Goal: Task Accomplishment & Management: Manage account settings

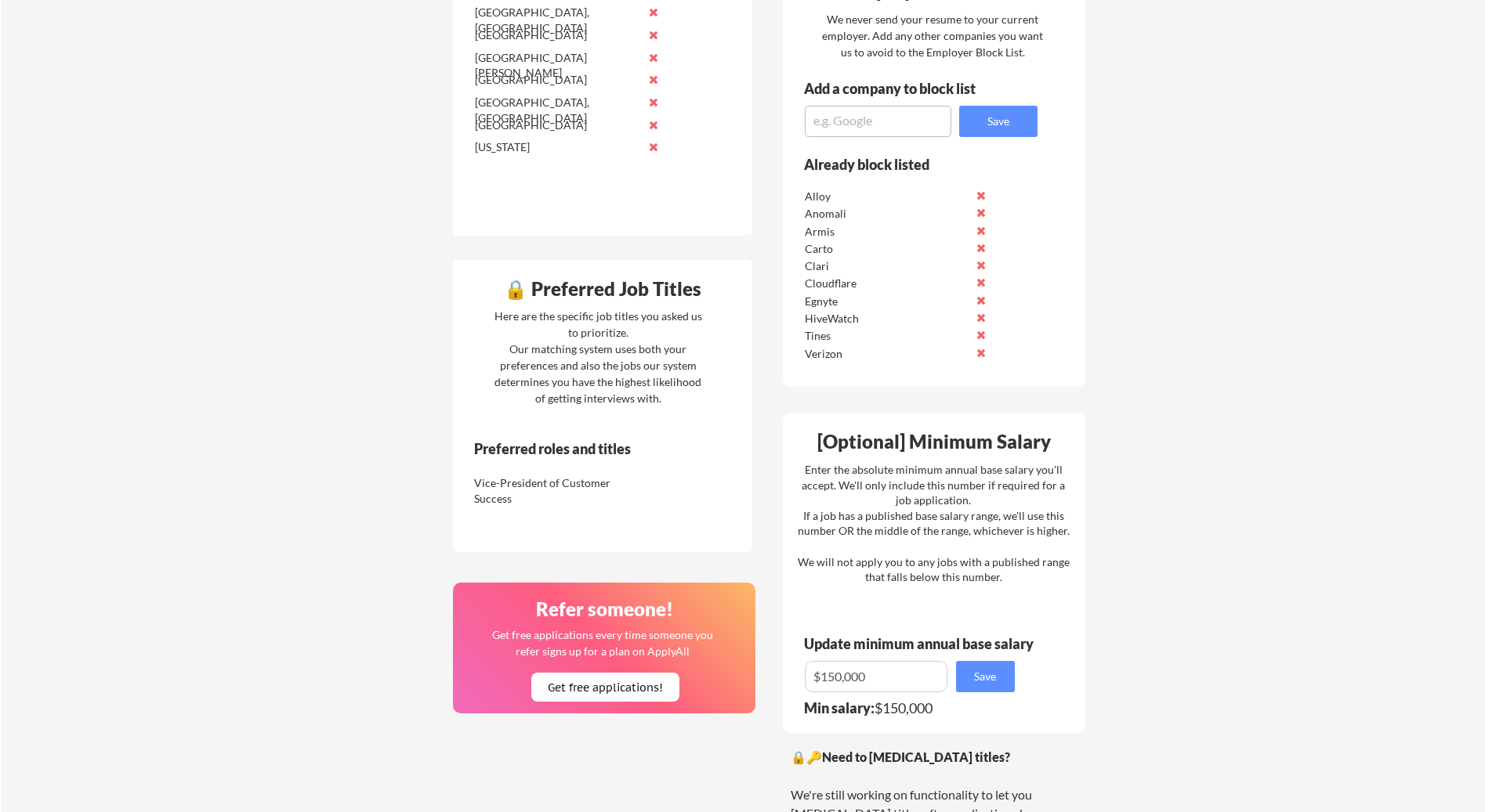
scroll to position [730, 0]
drag, startPoint x: 878, startPoint y: 673, endPoint x: 759, endPoint y: 673, distance: 119.0
click at [759, 673] on div "🔒 Application Locations List all cities where you would be able to work in-pers…" at bounding box center [769, 327] width 659 height 1347
type input "$185,000"
click at [1002, 678] on button "Save" at bounding box center [986, 675] width 59 height 31
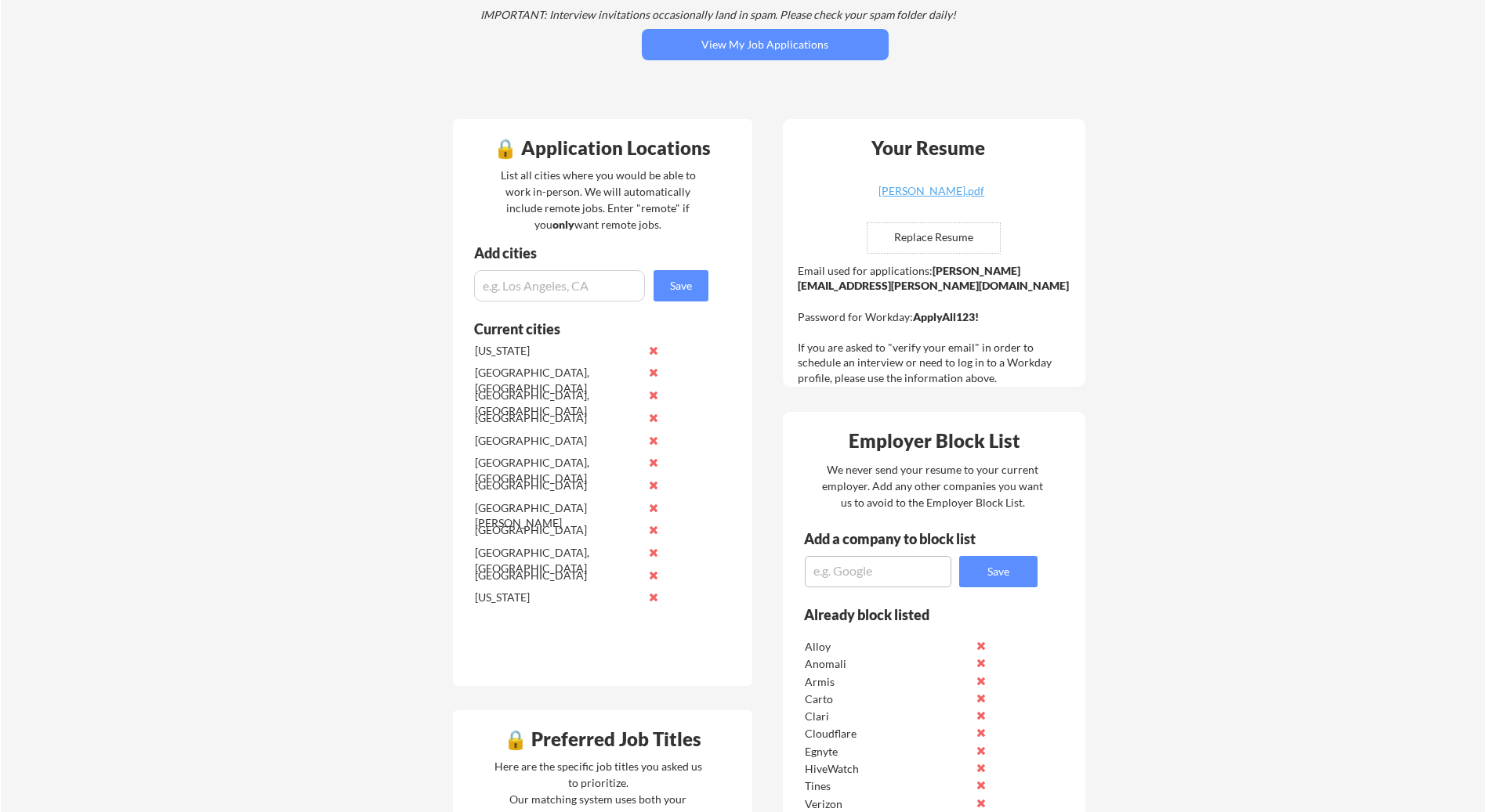
scroll to position [261, 0]
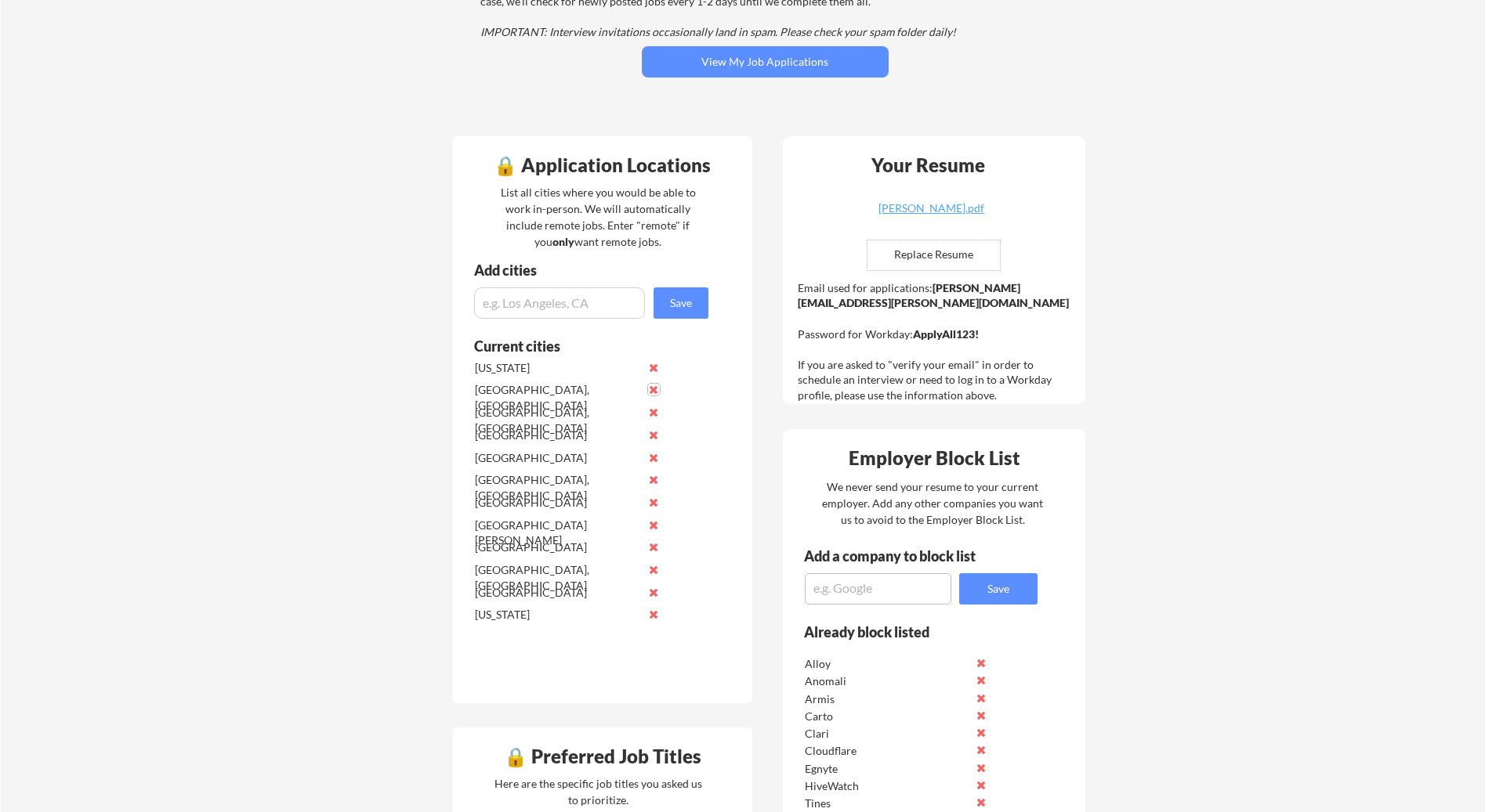
click at [653, 389] on button at bounding box center [653, 389] width 12 height 12
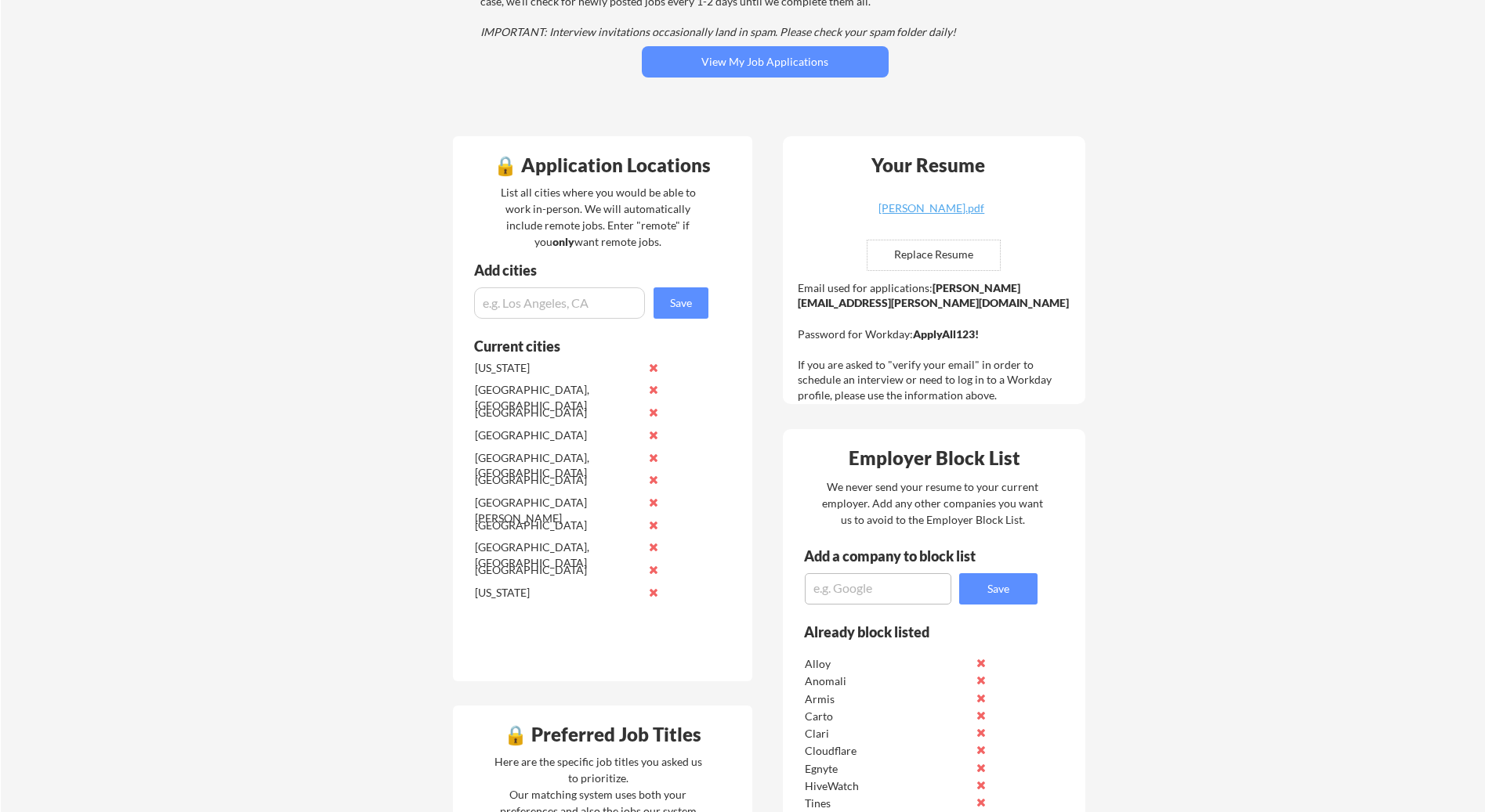
click at [653, 389] on button at bounding box center [653, 389] width 12 height 12
click at [656, 431] on button at bounding box center [653, 435] width 12 height 12
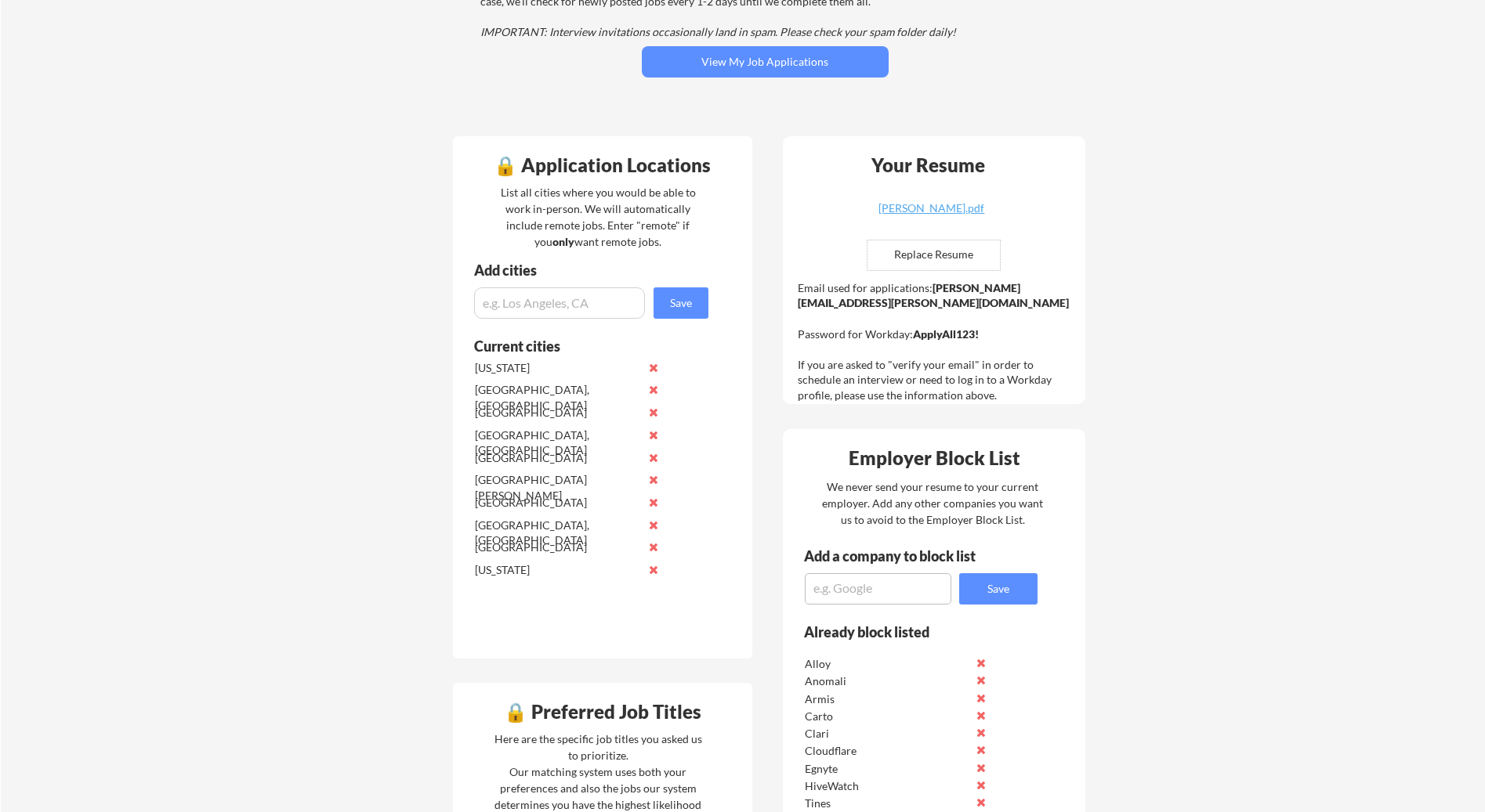
click at [654, 436] on button at bounding box center [653, 435] width 12 height 12
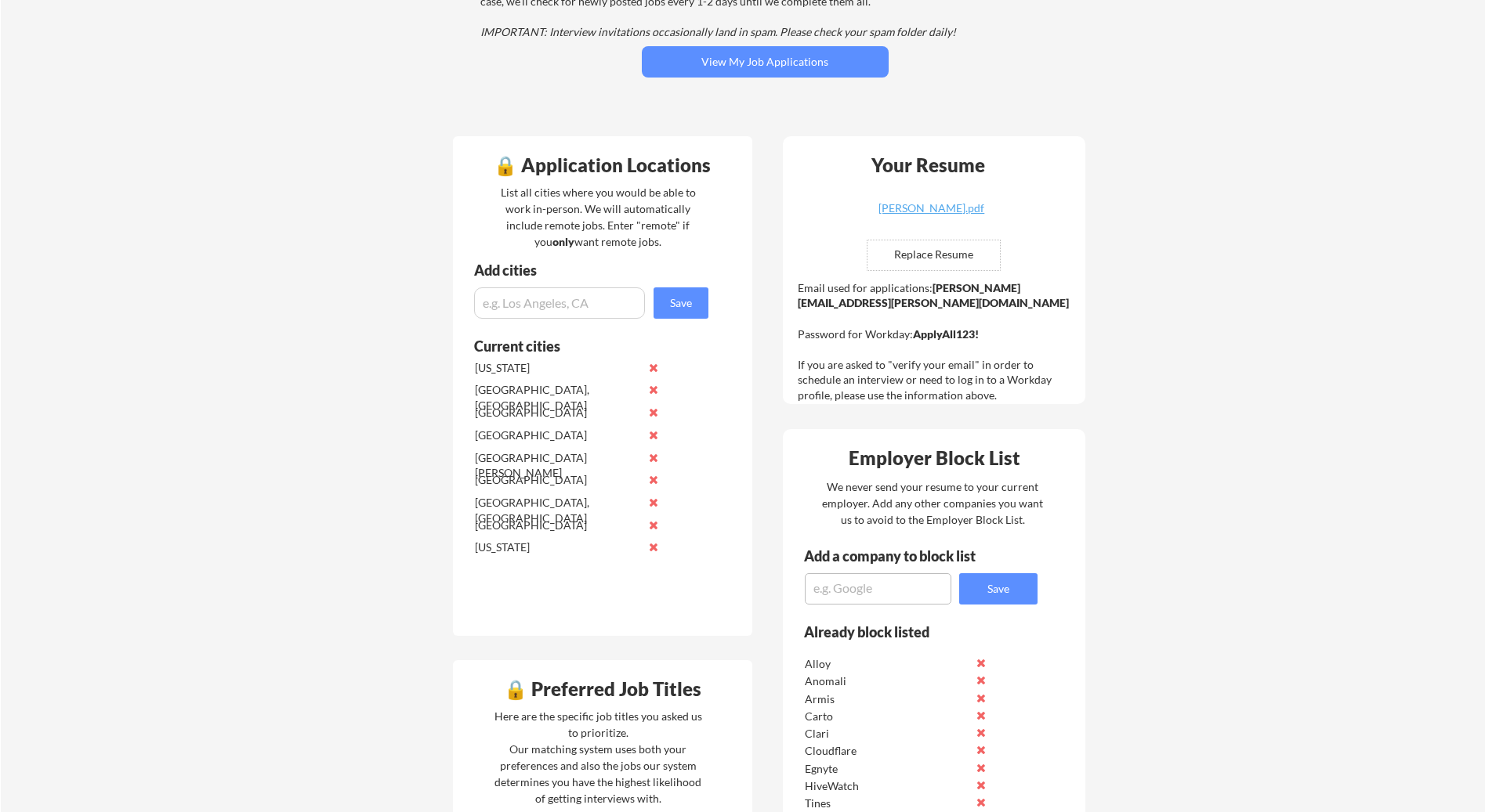
click at [654, 454] on button at bounding box center [653, 458] width 12 height 12
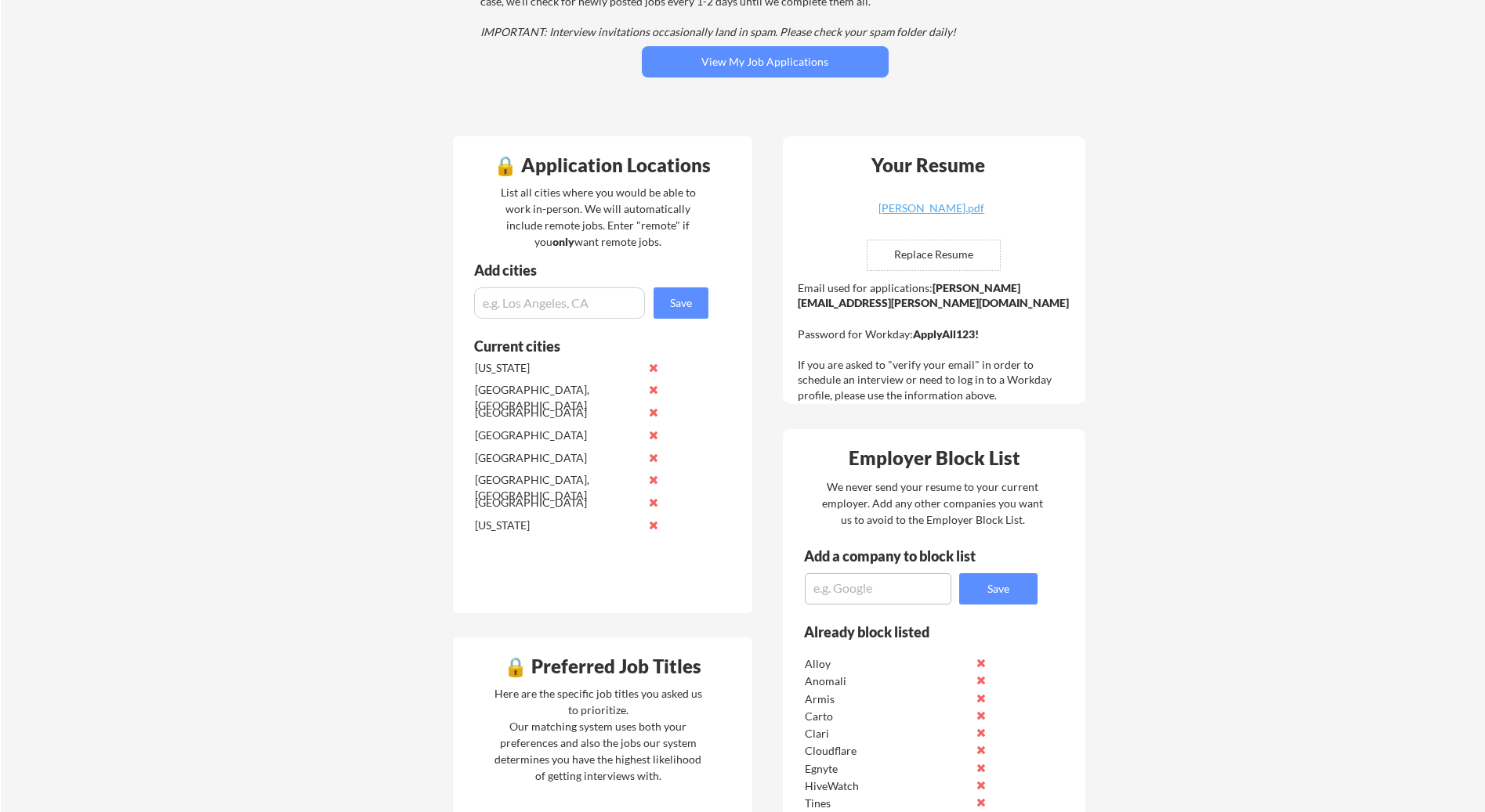
click at [654, 458] on button at bounding box center [653, 458] width 12 height 12
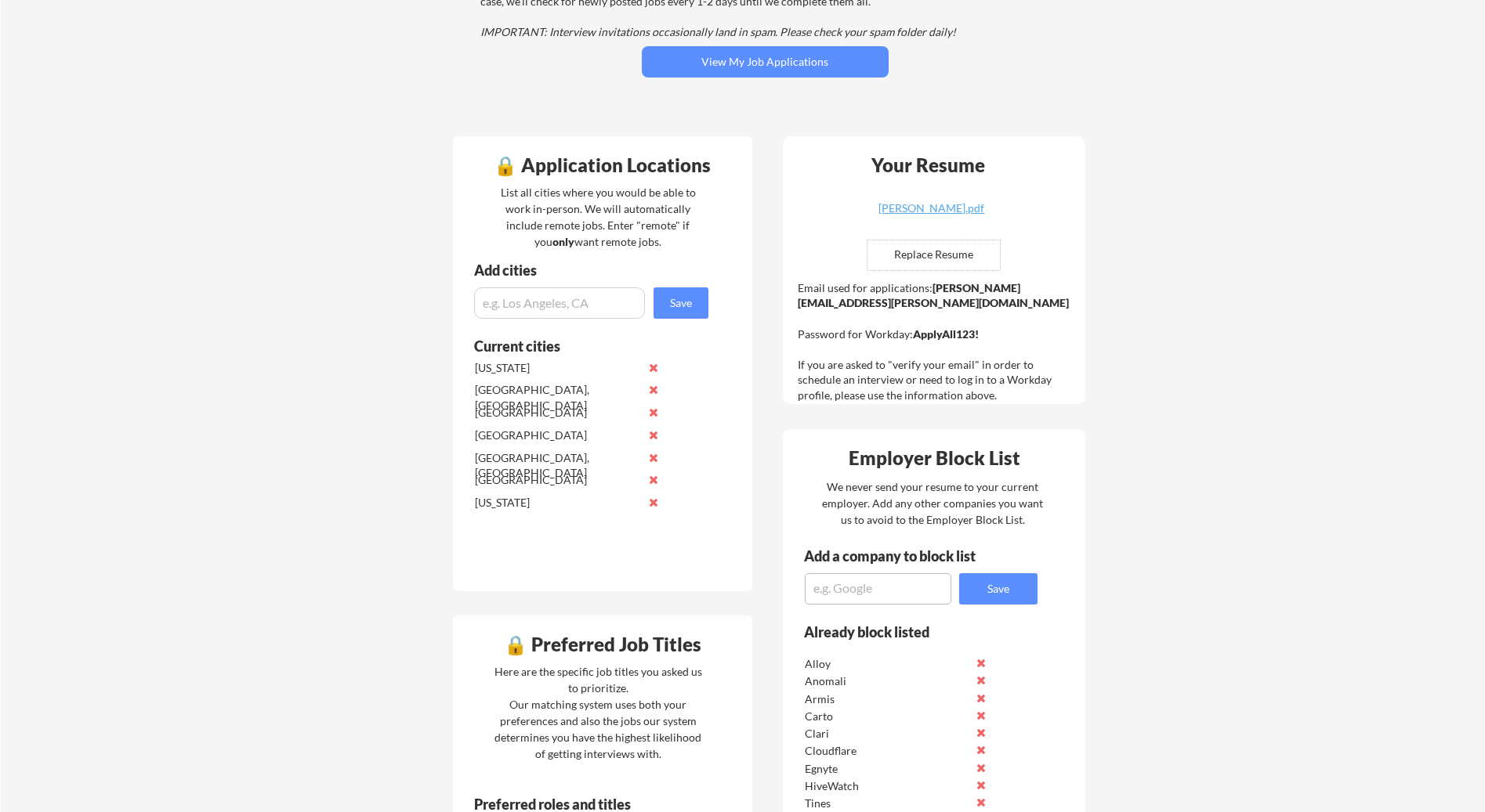
click at [653, 460] on button at bounding box center [653, 458] width 12 height 12
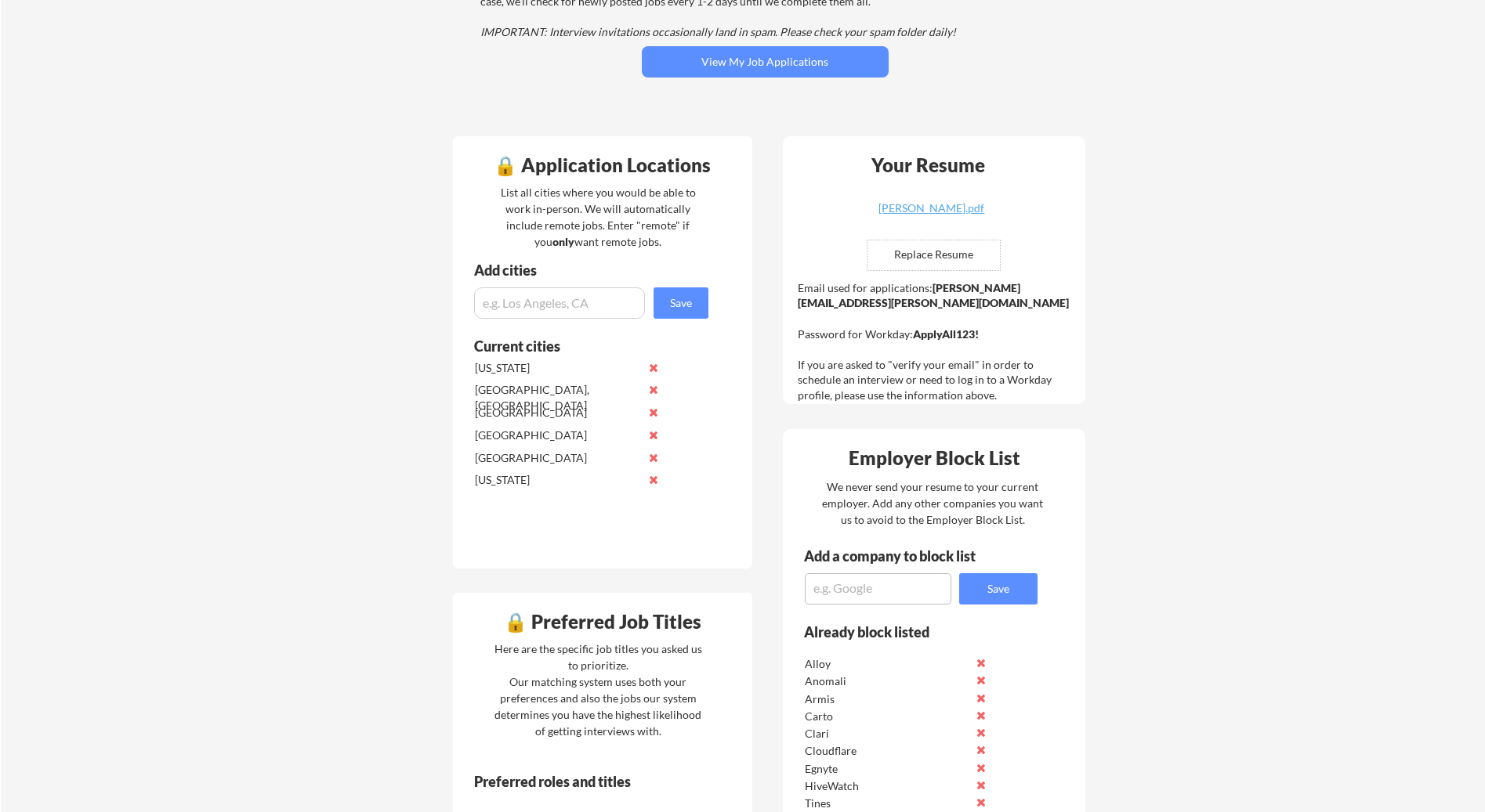
click at [655, 458] on button at bounding box center [653, 458] width 12 height 12
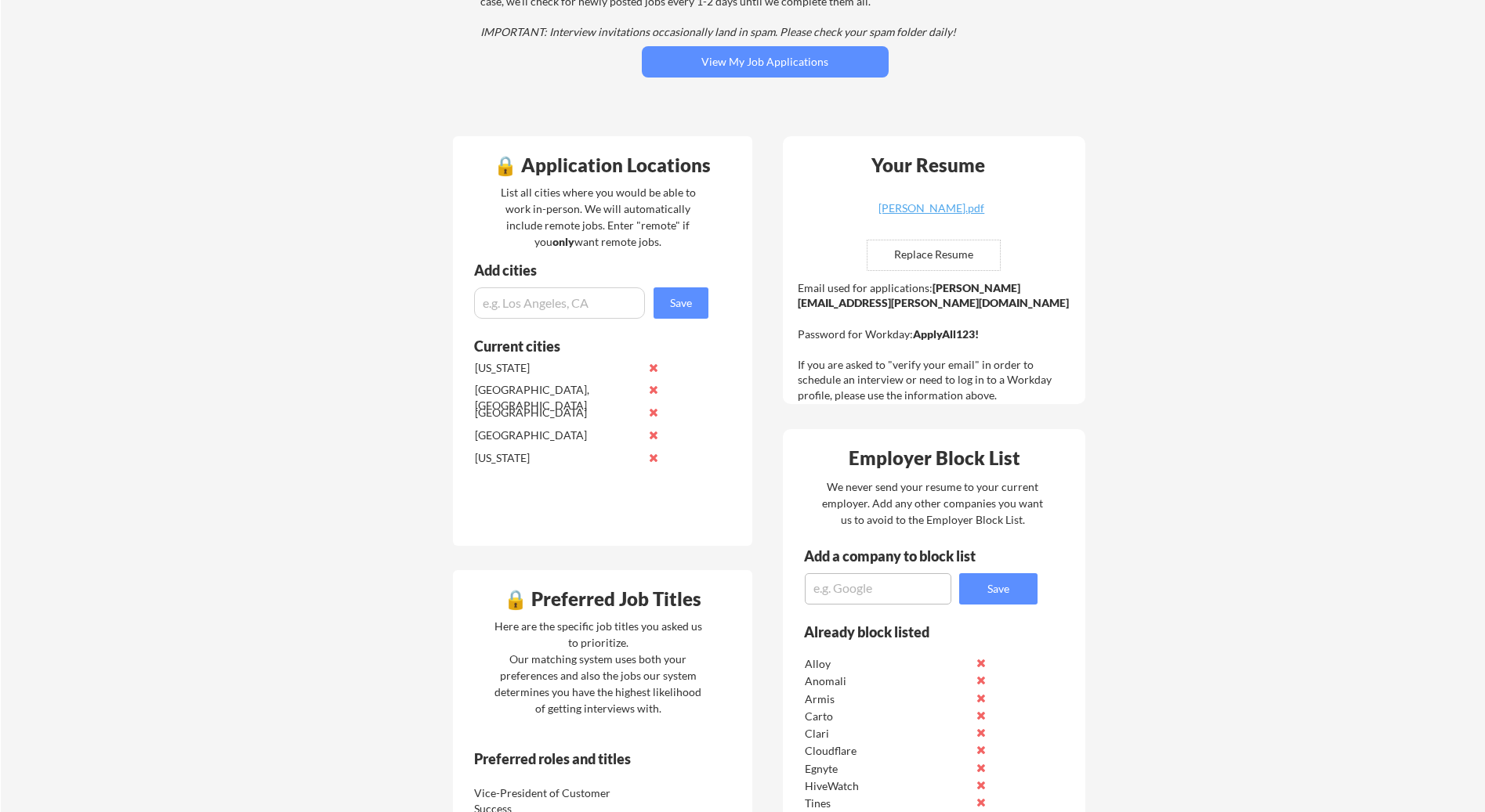
click at [655, 459] on button at bounding box center [653, 458] width 12 height 12
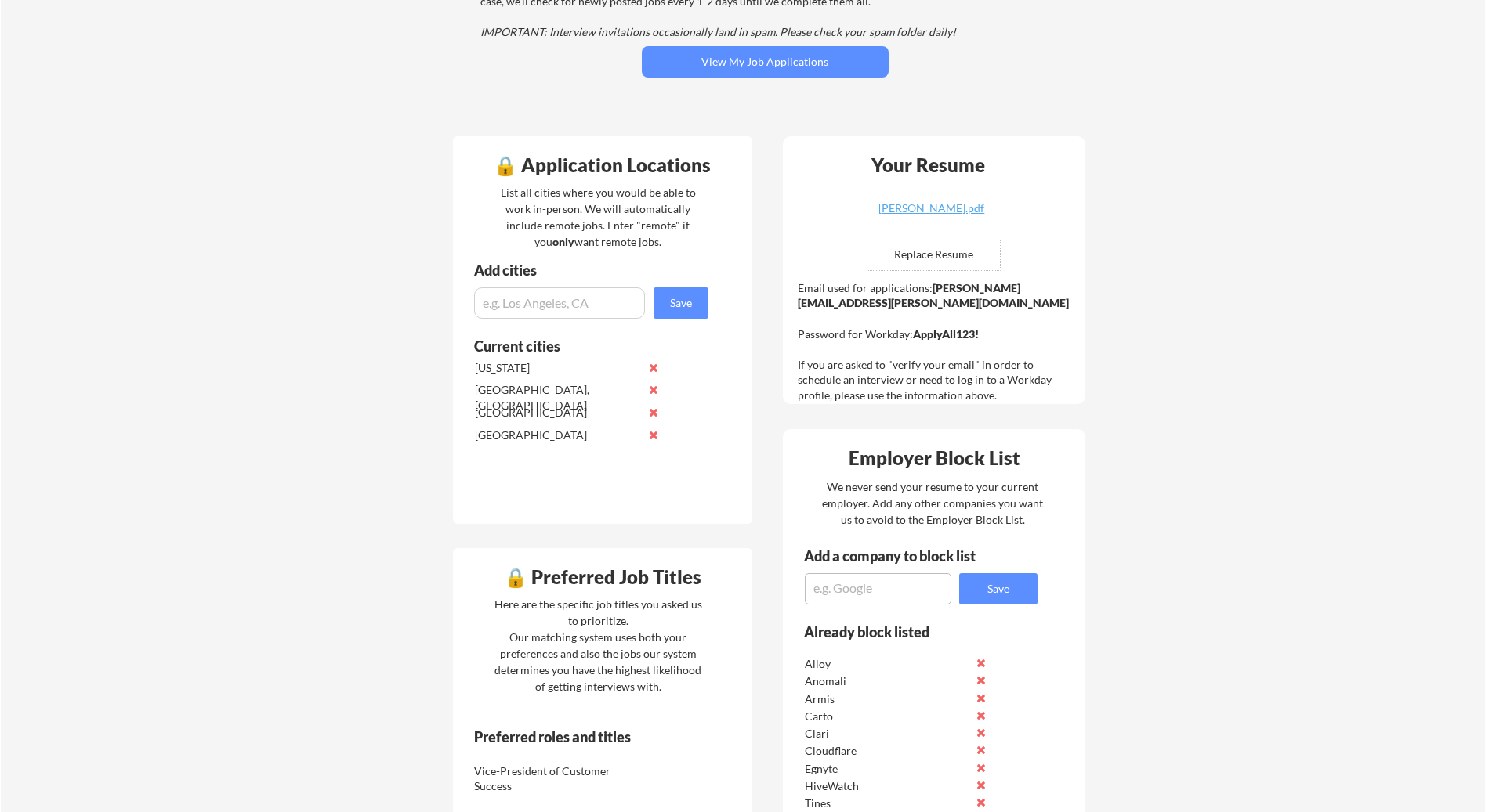
click at [657, 390] on button at bounding box center [653, 389] width 12 height 12
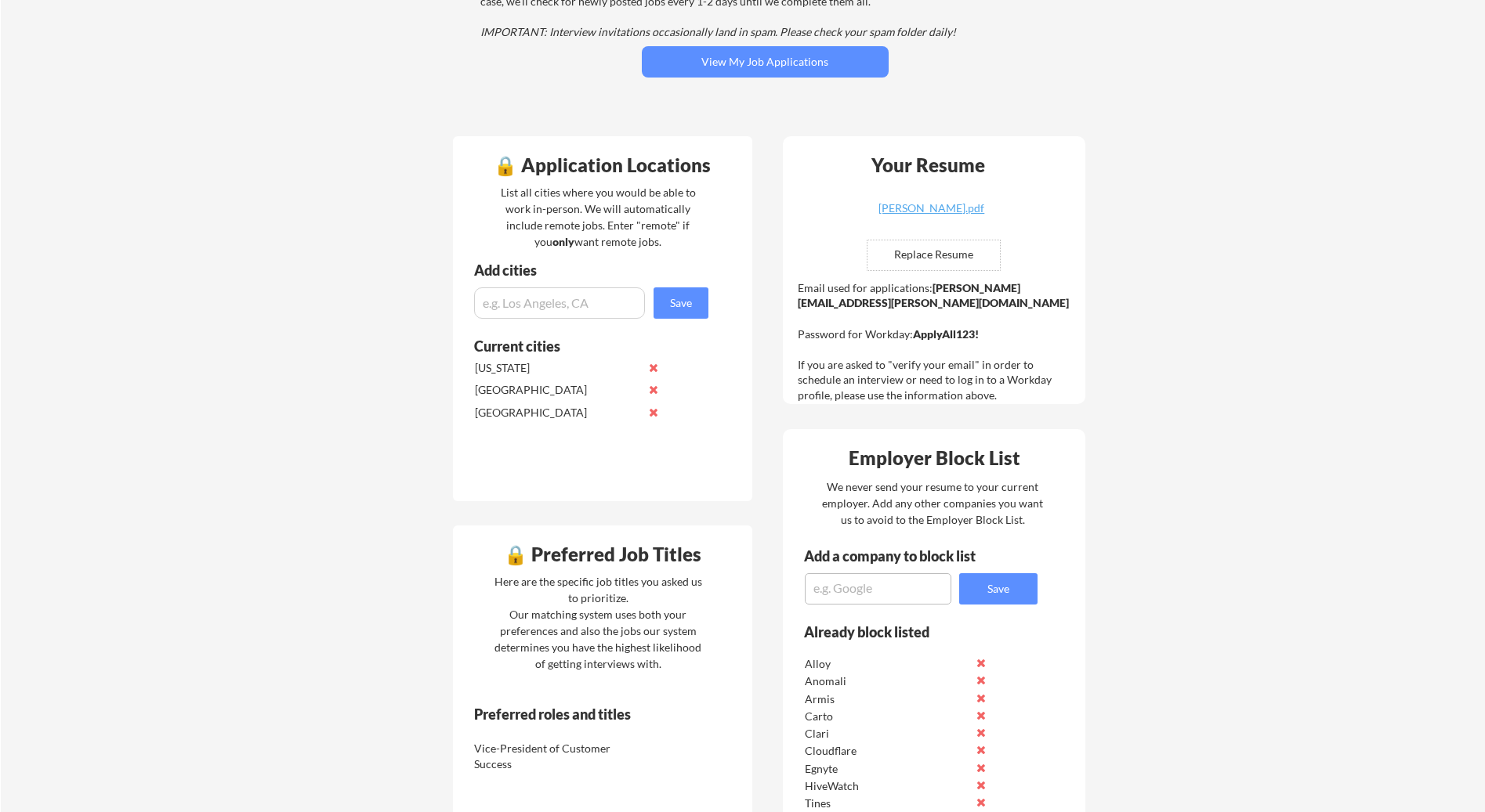
click at [655, 367] on button at bounding box center [653, 367] width 12 height 12
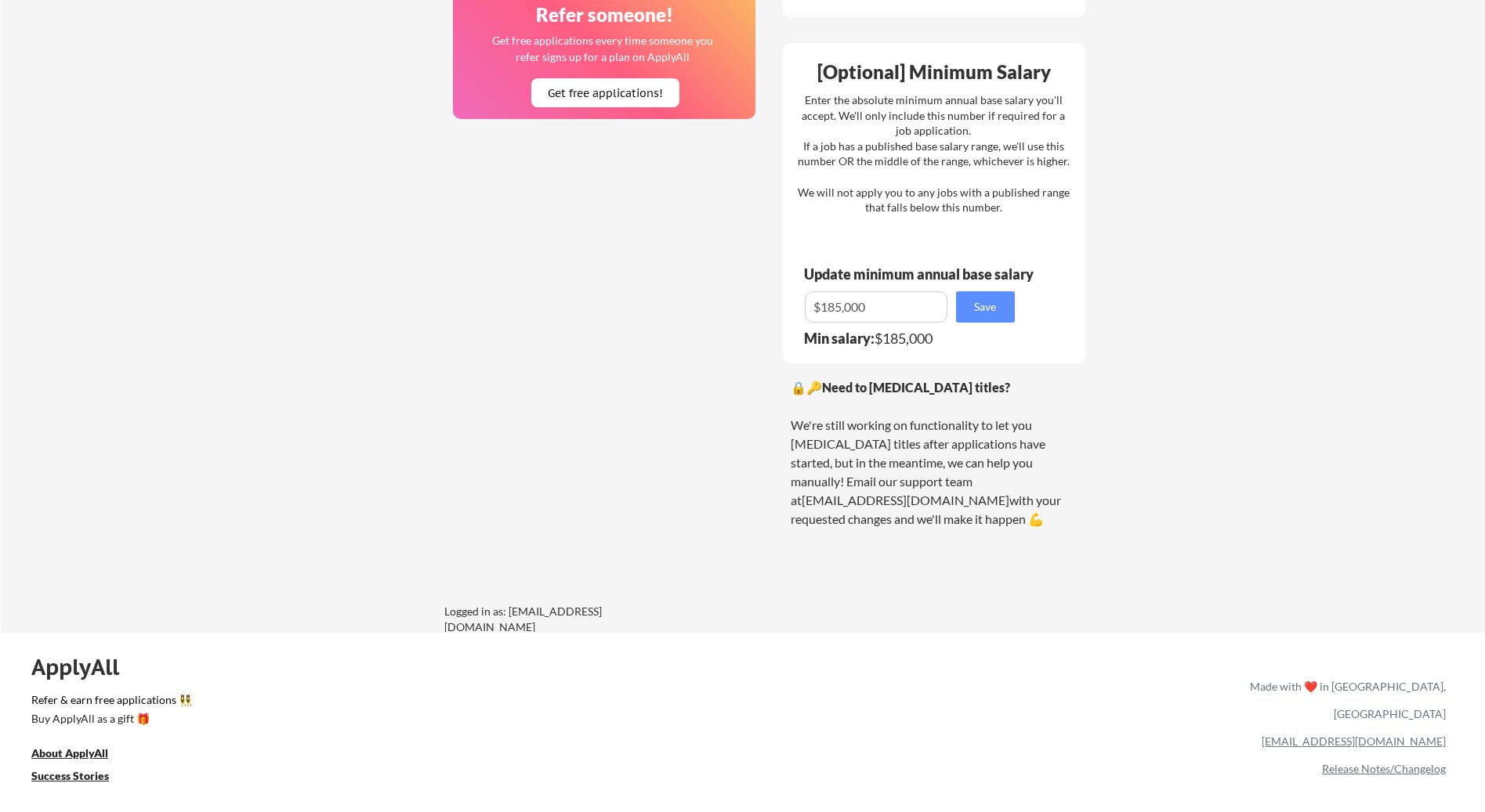
scroll to position [0, 0]
